Goal: Find specific page/section: Find specific page/section

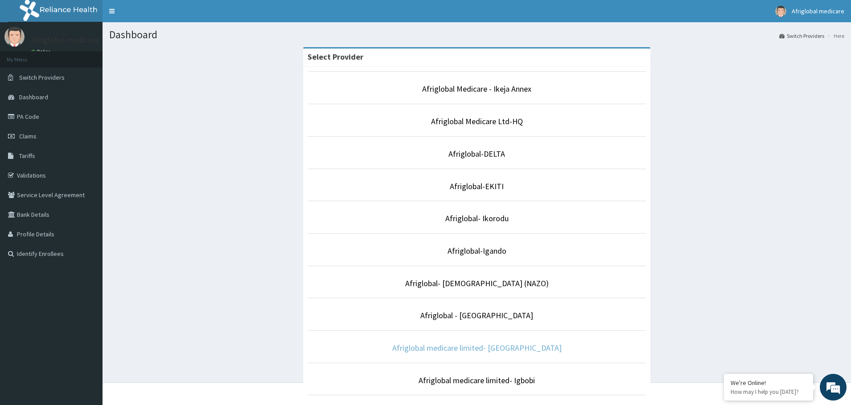
click at [499, 349] on link "Afriglobal medicare limited- [GEOGRAPHIC_DATA]" at bounding box center [476, 348] width 169 height 10
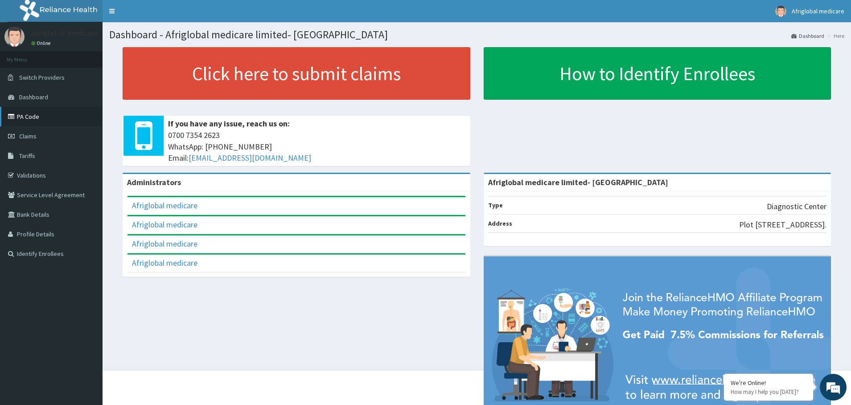
click at [42, 119] on link "PA Code" at bounding box center [51, 117] width 102 height 20
